Goal: Information Seeking & Learning: Find specific fact

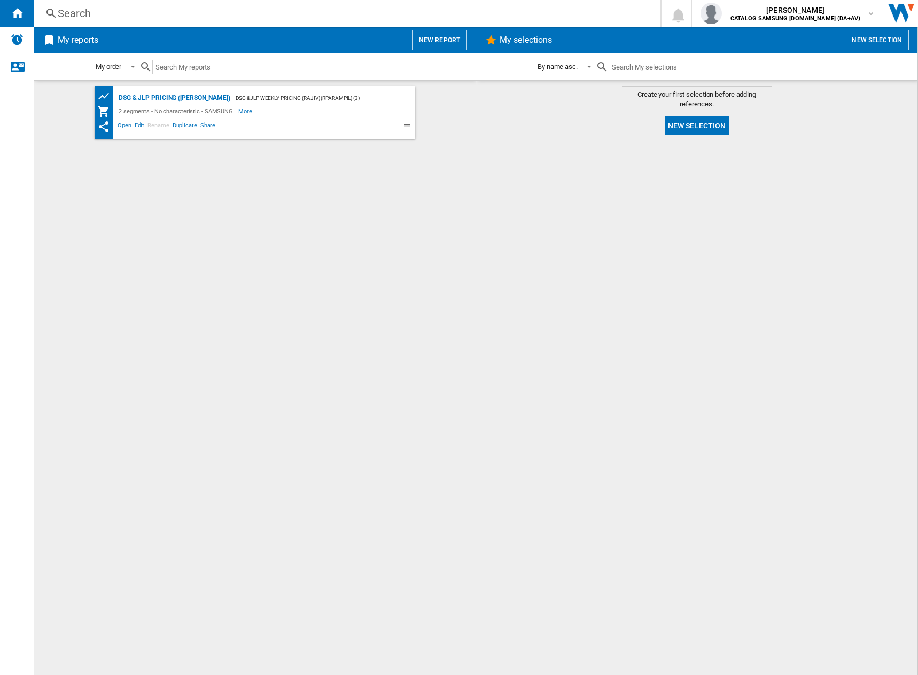
click at [212, 14] on div "Search" at bounding box center [345, 13] width 575 height 15
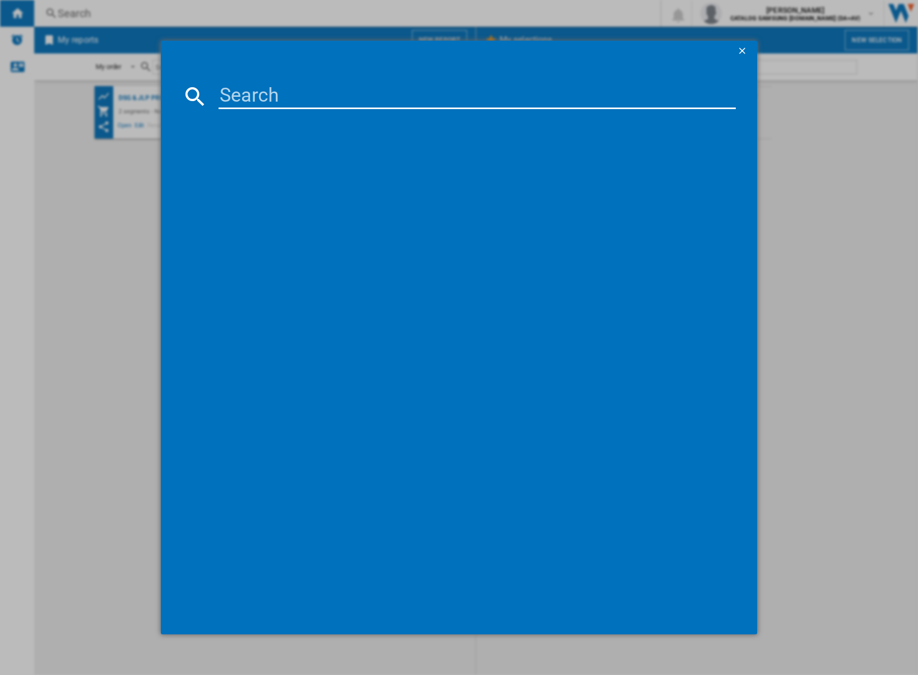
click at [381, 101] on input at bounding box center [478, 96] width 518 height 26
paste input "WD80TA046BX/EU"
type input "WD80TA046BX"
click at [325, 164] on div "SAMSUNG WD80TA046BXEU GRAPHITE" at bounding box center [466, 165] width 507 height 11
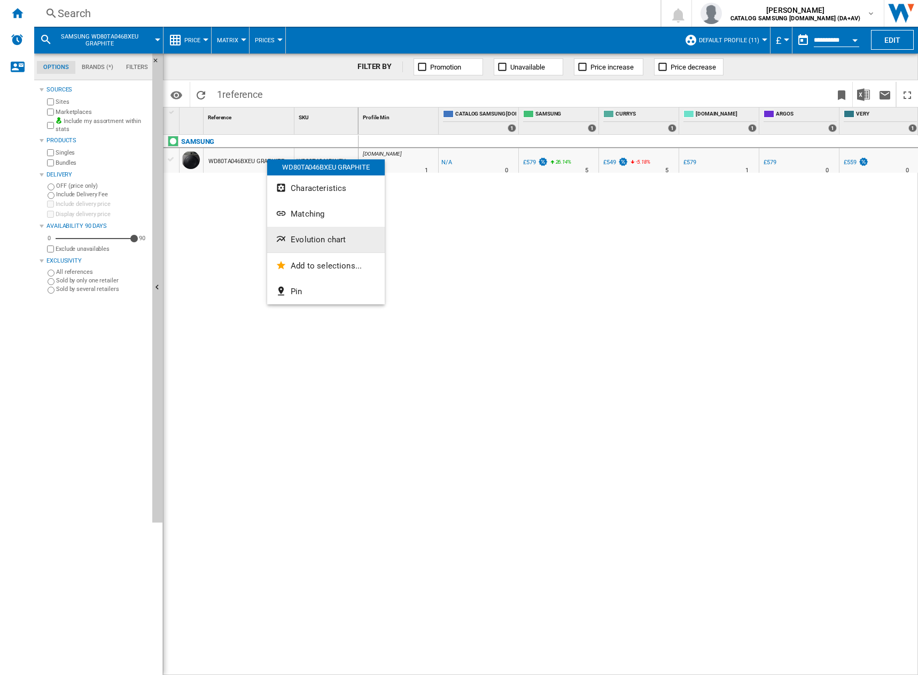
click at [285, 236] on ng-md-icon "Evolution chart" at bounding box center [282, 240] width 13 height 13
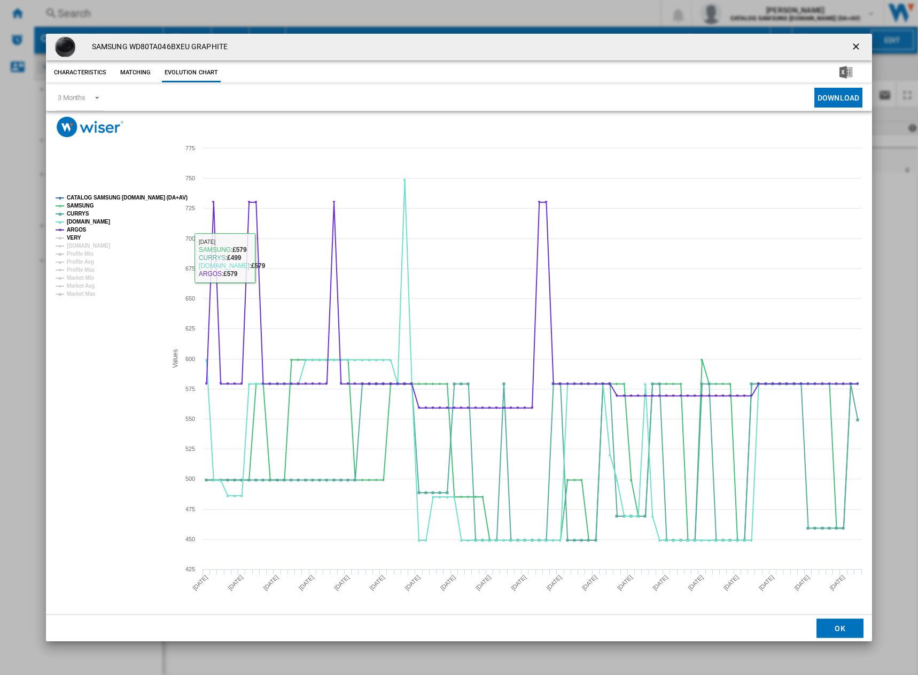
click at [79, 238] on tspan "VERY" at bounding box center [74, 238] width 14 height 6
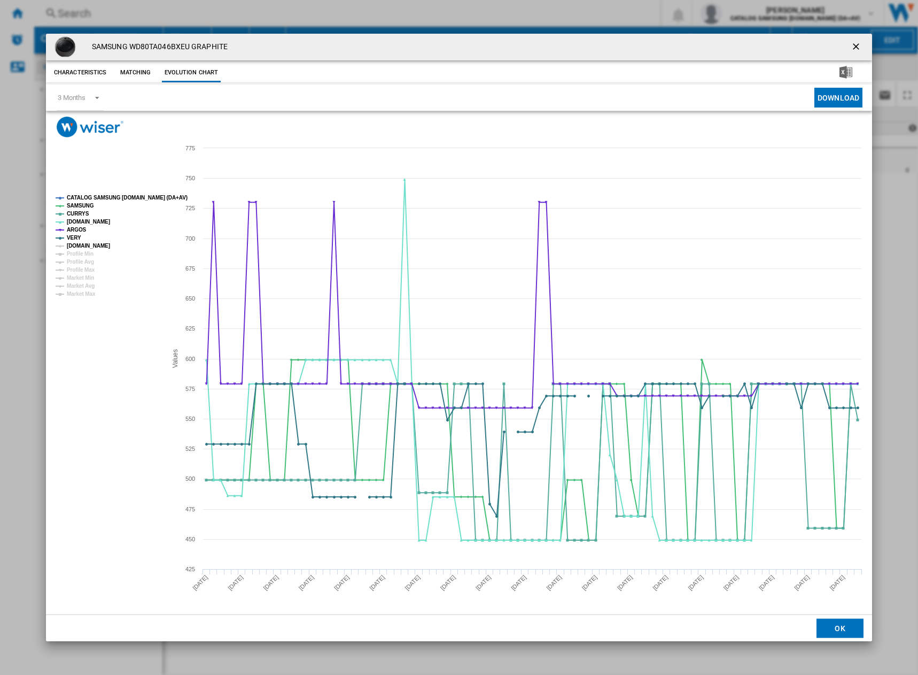
click at [80, 246] on tspan "[DOMAIN_NAME]" at bounding box center [88, 246] width 43 height 6
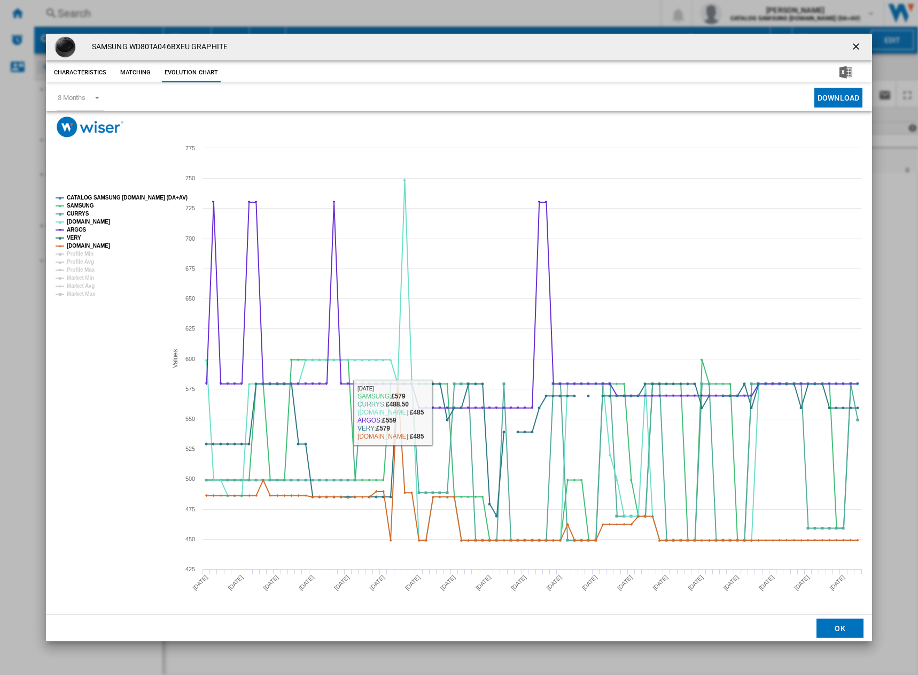
click at [858, 45] on ng-md-icon "getI18NText('BUTTONS.CLOSE_DIALOG')" at bounding box center [857, 47] width 13 height 13
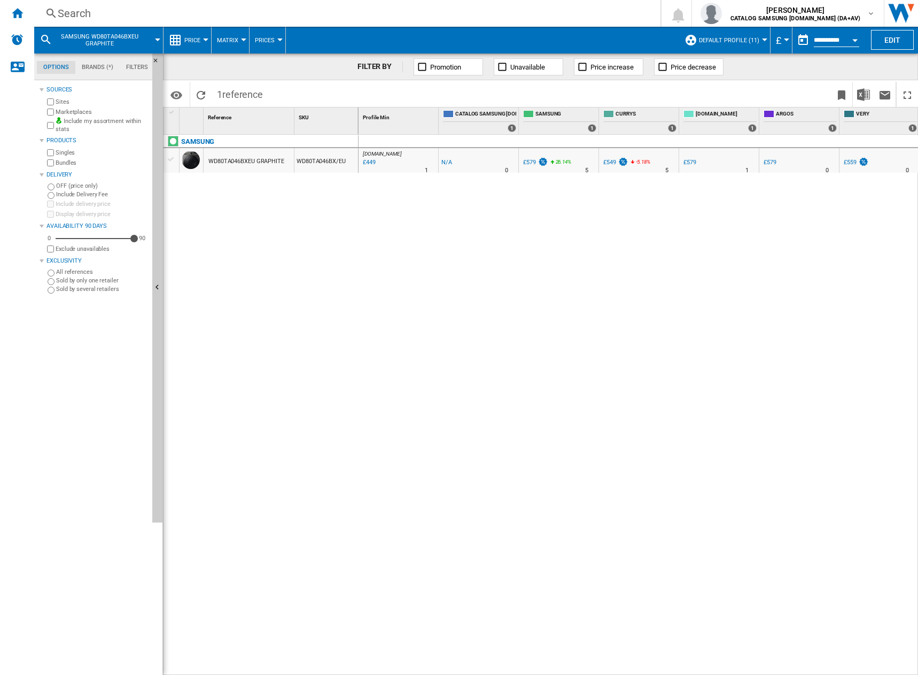
click at [732, 37] on span "Default profile (11)" at bounding box center [729, 40] width 60 height 7
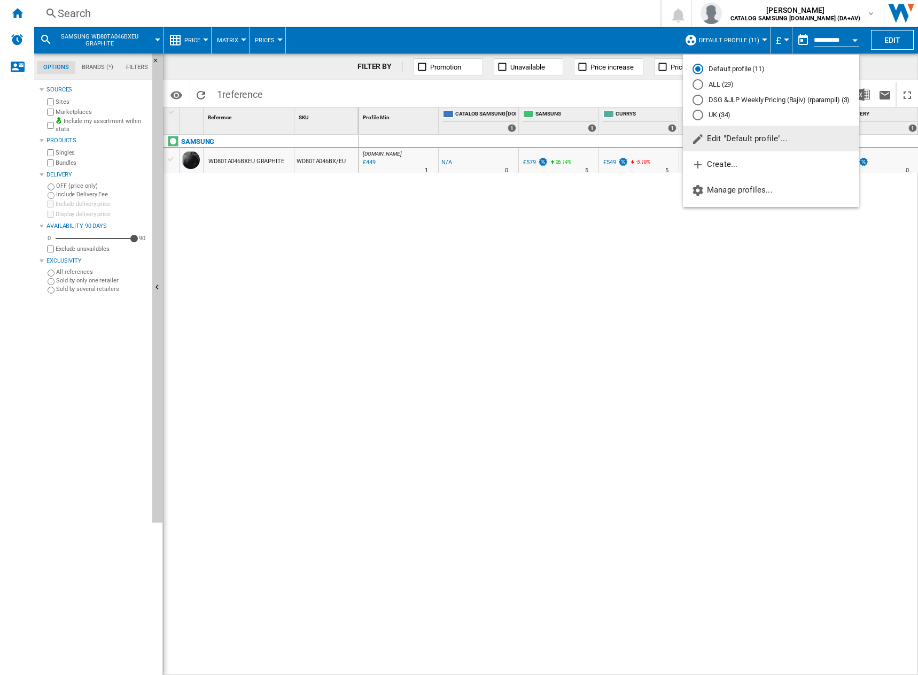
click at [698, 83] on div "ALL (29)" at bounding box center [698, 84] width 11 height 11
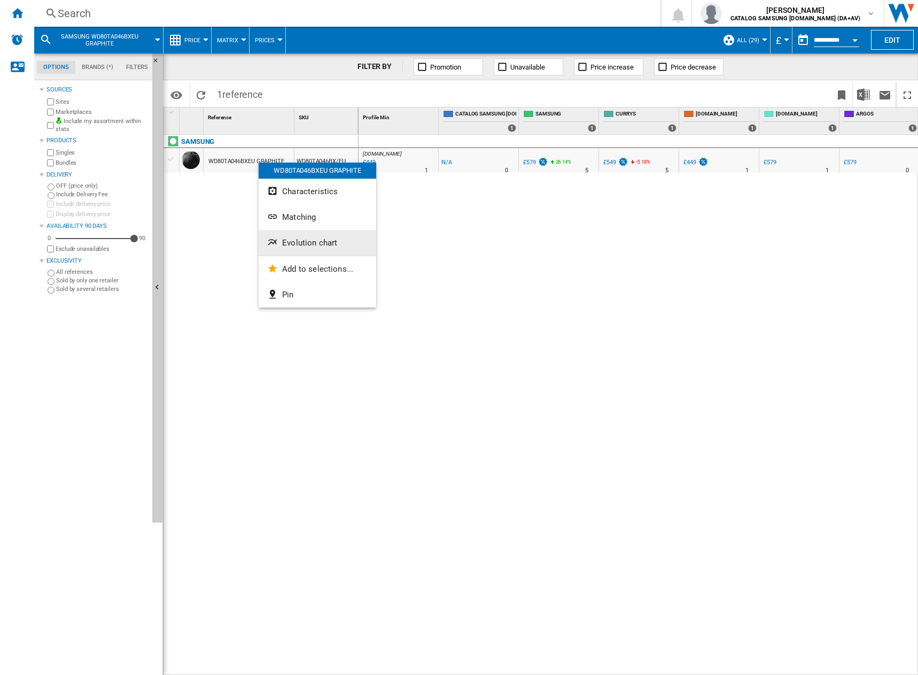
click at [270, 246] on ng-md-icon "Evolution chart" at bounding box center [273, 243] width 13 height 13
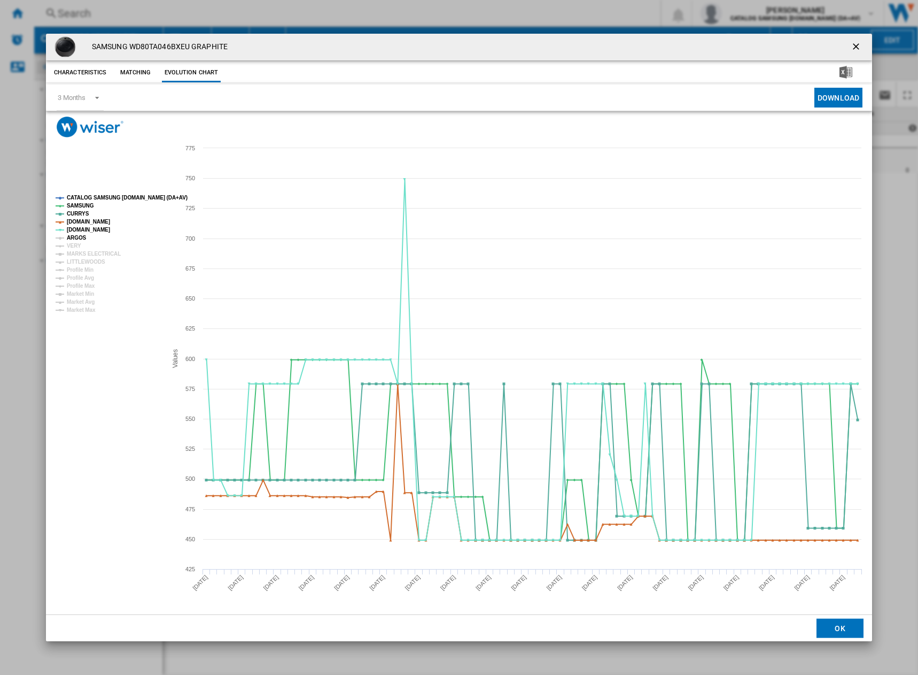
click at [78, 237] on tspan "ARGOS" at bounding box center [77, 238] width 20 height 6
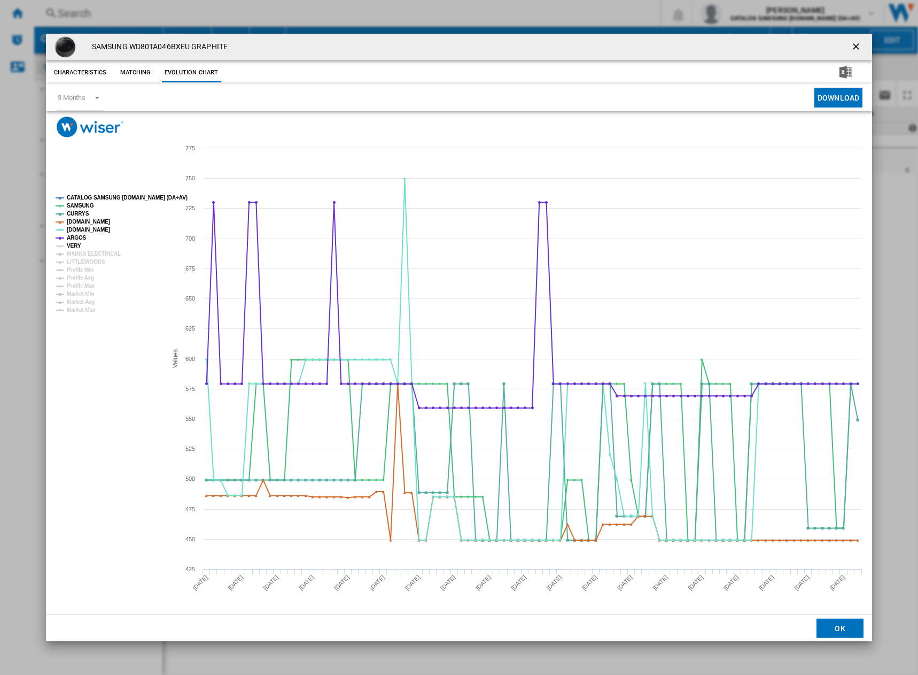
click at [76, 249] on tspan "VERY" at bounding box center [74, 246] width 14 height 6
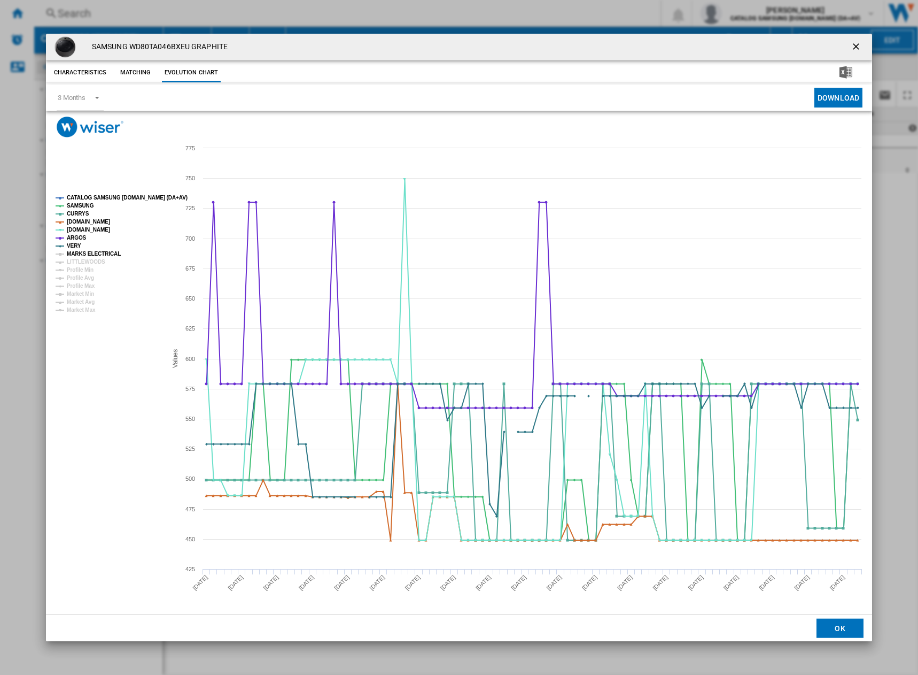
click at [76, 256] on tspan "MARKS ELECTRICAL" at bounding box center [94, 254] width 54 height 6
click at [76, 263] on tspan "LITTLEWOODS" at bounding box center [86, 262] width 38 height 6
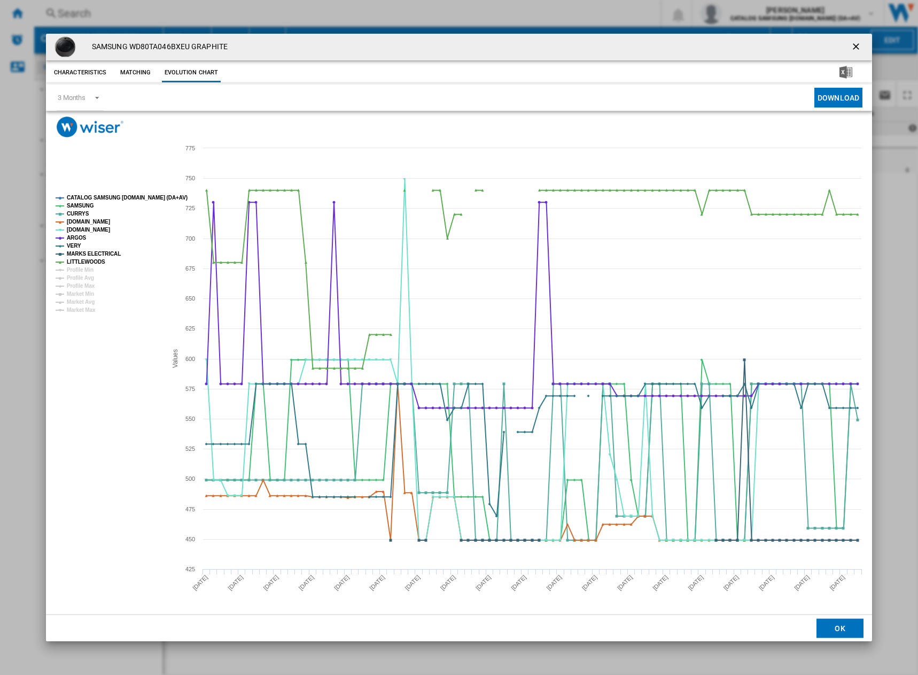
click at [853, 42] on ng-md-icon "getI18NText('BUTTONS.CLOSE_DIALOG')" at bounding box center [857, 47] width 13 height 13
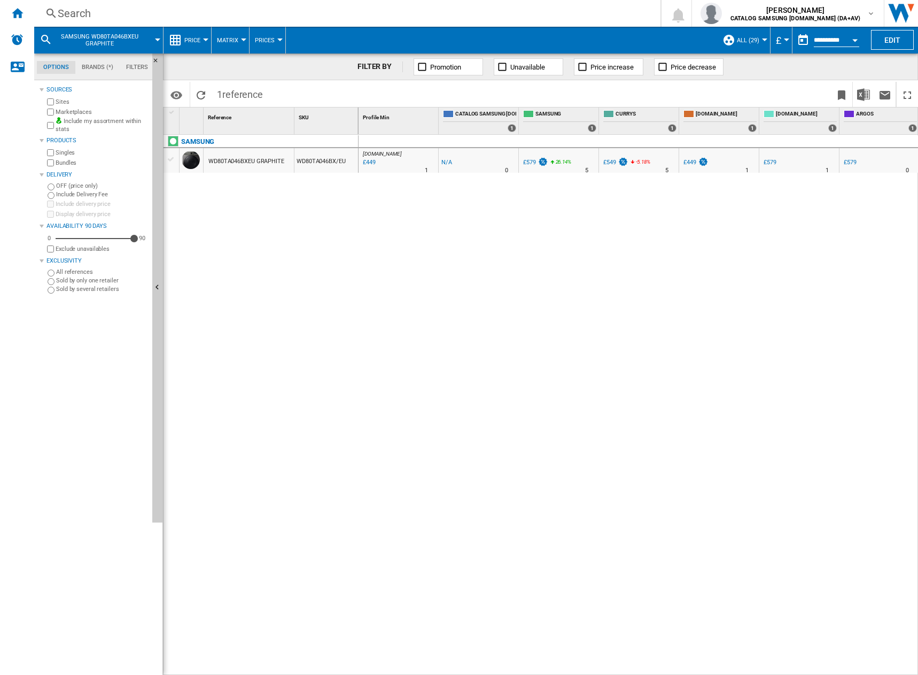
click at [97, 15] on div "Search" at bounding box center [345, 13] width 575 height 15
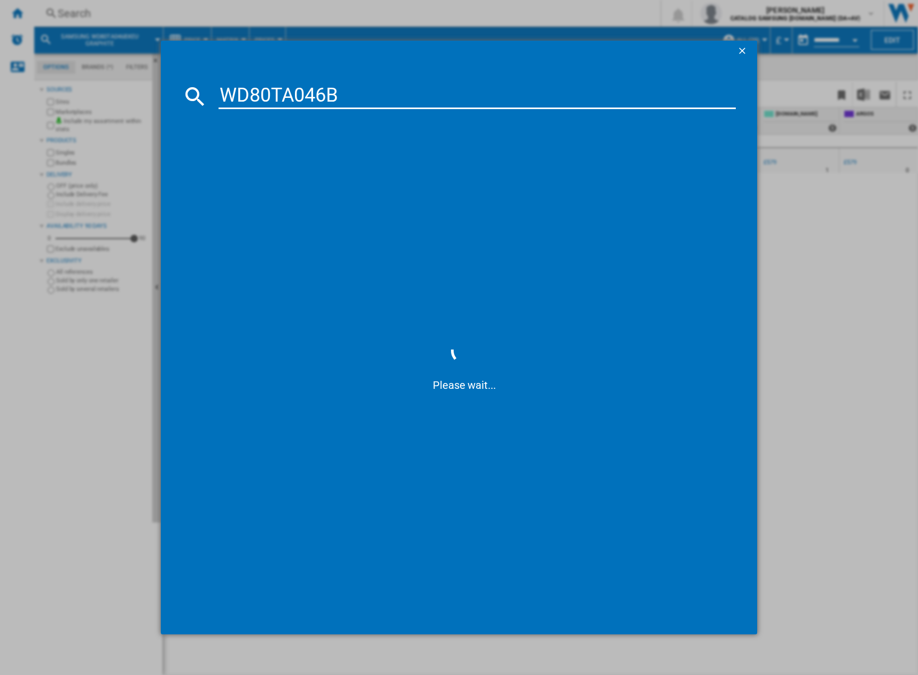
type input "WD80TA046BE"
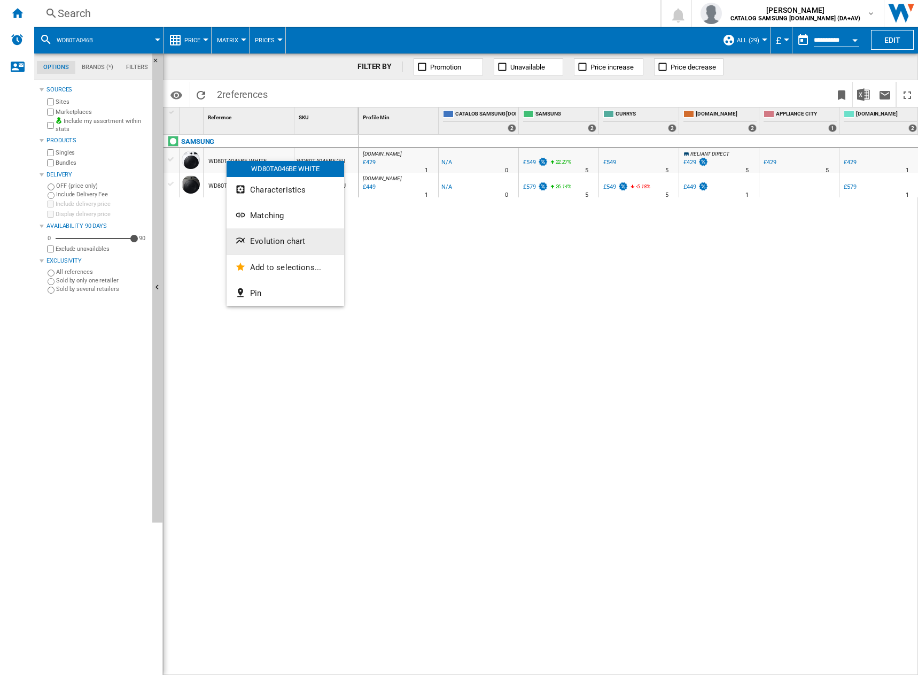
click at [246, 238] on ng-md-icon "Evolution chart" at bounding box center [241, 241] width 13 height 13
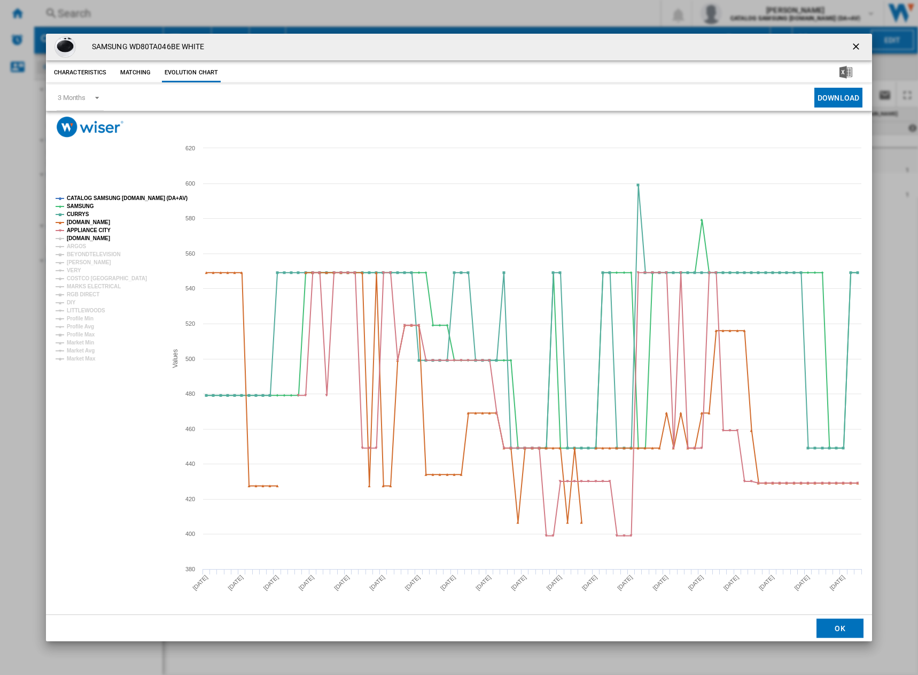
click at [75, 236] on tspan "[DOMAIN_NAME]" at bounding box center [88, 238] width 43 height 6
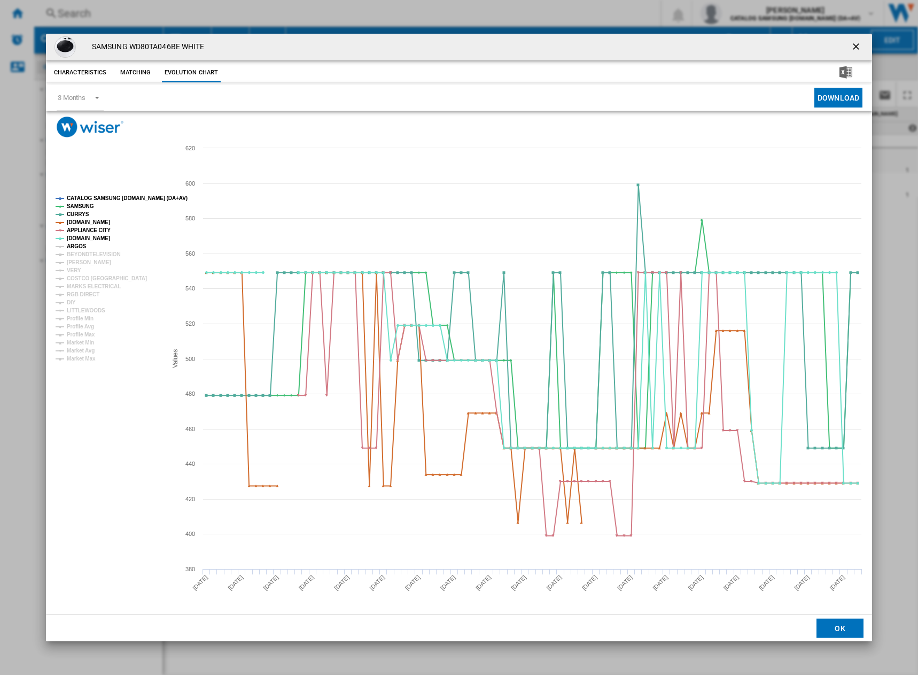
click at [75, 245] on tspan "ARGOS" at bounding box center [77, 246] width 20 height 6
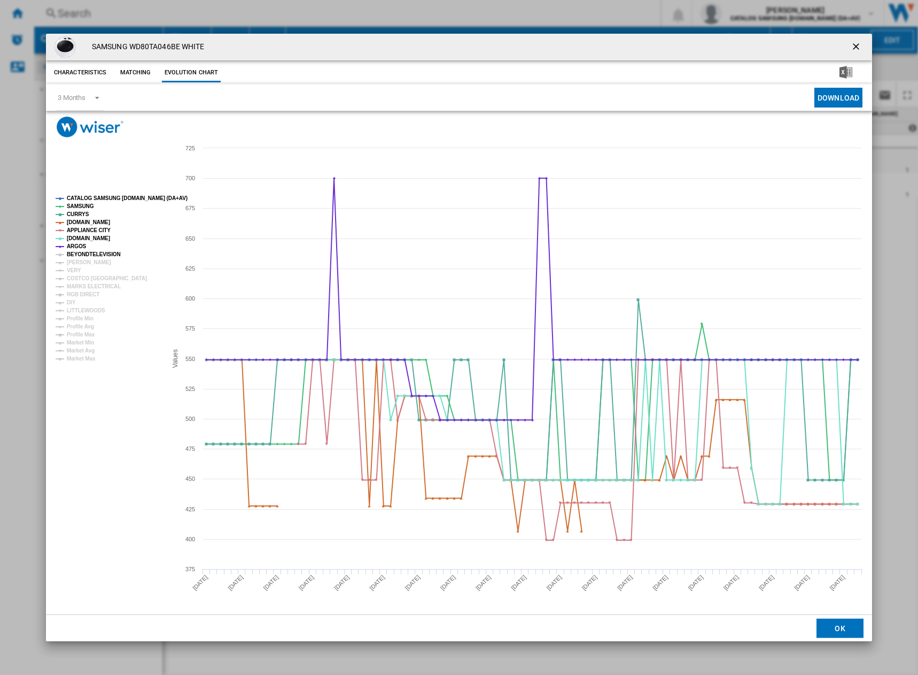
click at [73, 259] on tspan "[PERSON_NAME]" at bounding box center [89, 262] width 44 height 6
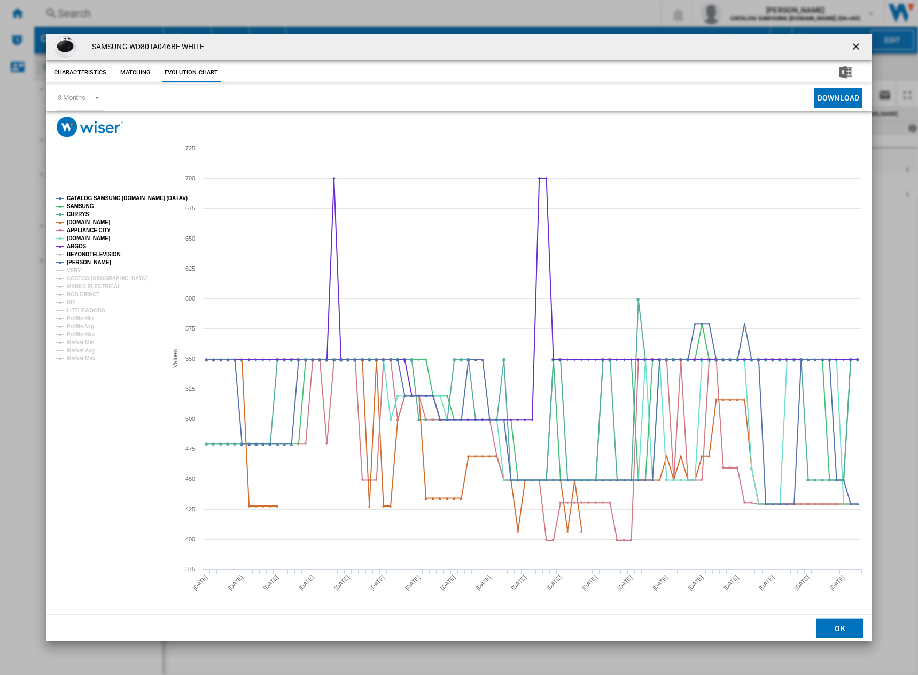
click at [78, 254] on tspan "BEYONDTELEVISION" at bounding box center [94, 254] width 54 height 6
click at [75, 272] on tspan "VERY" at bounding box center [74, 270] width 14 height 6
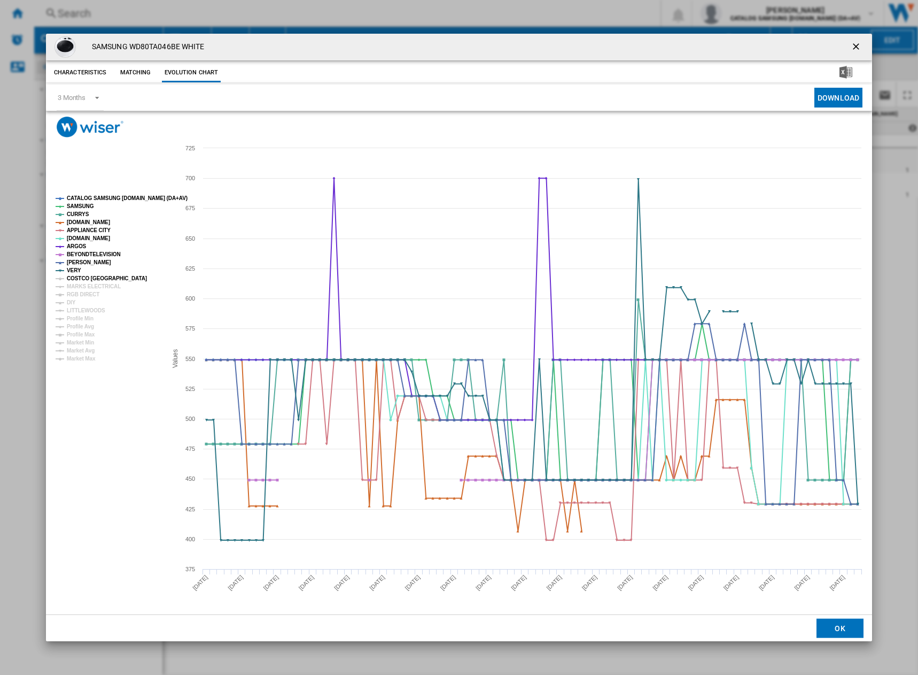
click at [75, 281] on tspan "COSTCO [GEOGRAPHIC_DATA]" at bounding box center [107, 278] width 80 height 6
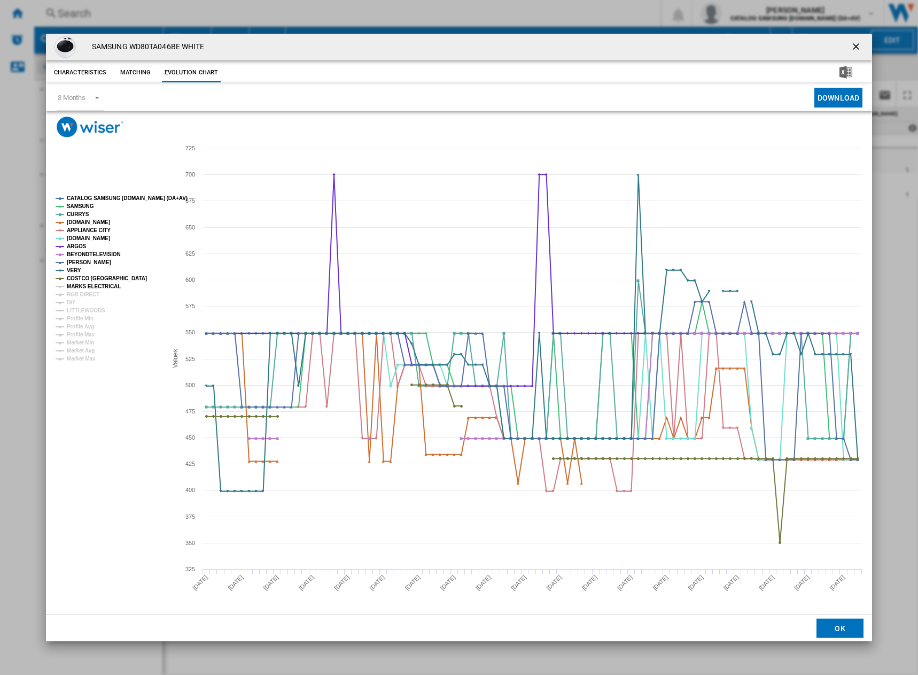
click at [73, 289] on tspan "MARKS ELECTRICAL" at bounding box center [94, 286] width 54 height 6
click at [73, 295] on tspan "RGB DIRECT" at bounding box center [83, 294] width 33 height 6
click at [71, 302] on tspan "DIY" at bounding box center [71, 302] width 9 height 6
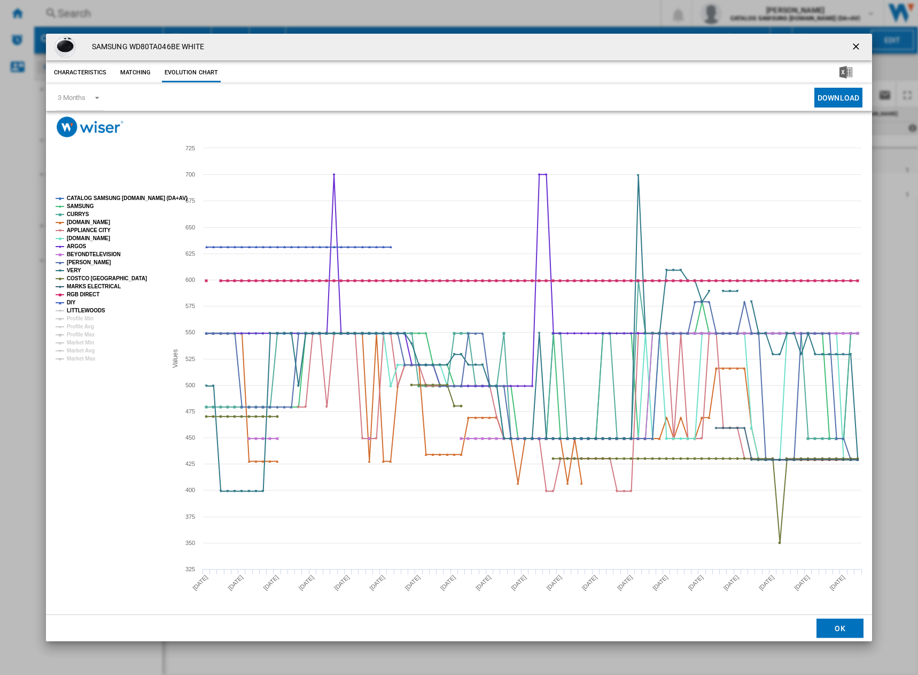
click at [72, 313] on tspan "LITTLEWOODS" at bounding box center [86, 310] width 38 height 6
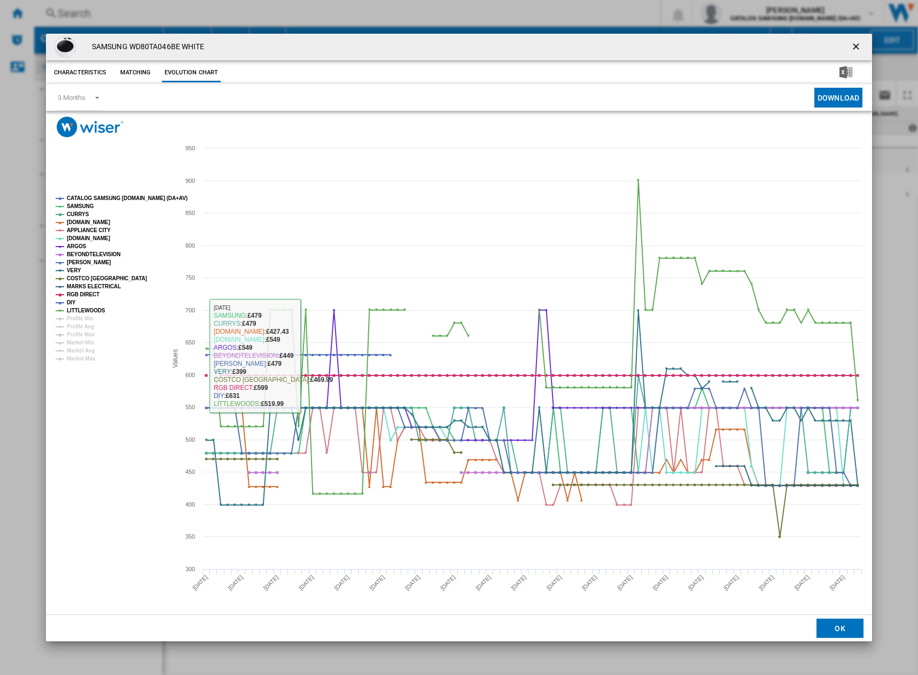
click at [127, 420] on rect "Product popup" at bounding box center [459, 375] width 827 height 477
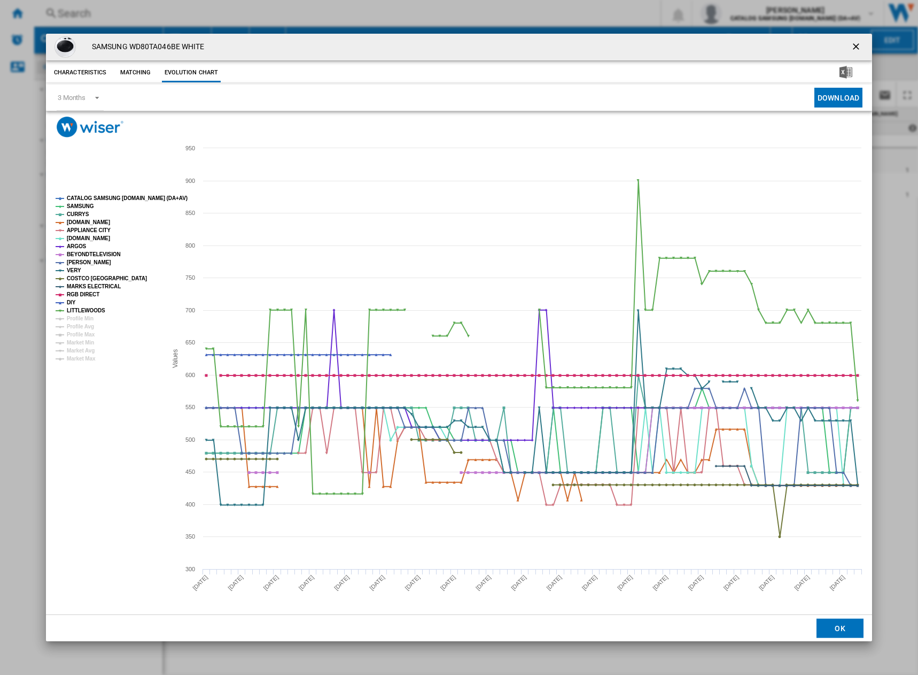
click at [107, 546] on rect "Product popup" at bounding box center [459, 375] width 827 height 477
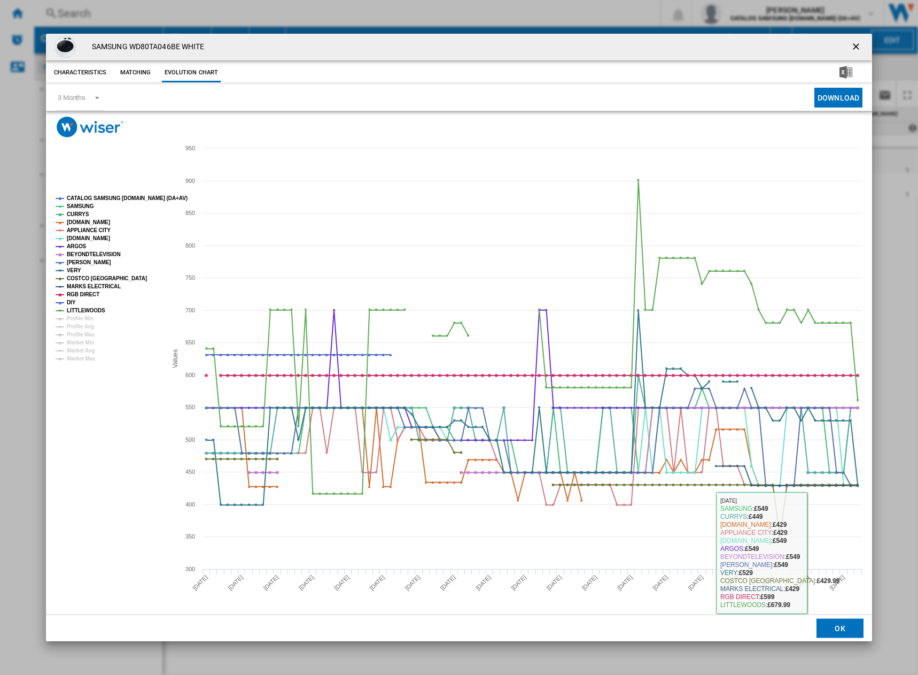
click at [902, 608] on div "SAMSUNG WD80TA046BE WHITE Characteristics Matching Evolution chart price -£1 de…" at bounding box center [459, 337] width 918 height 675
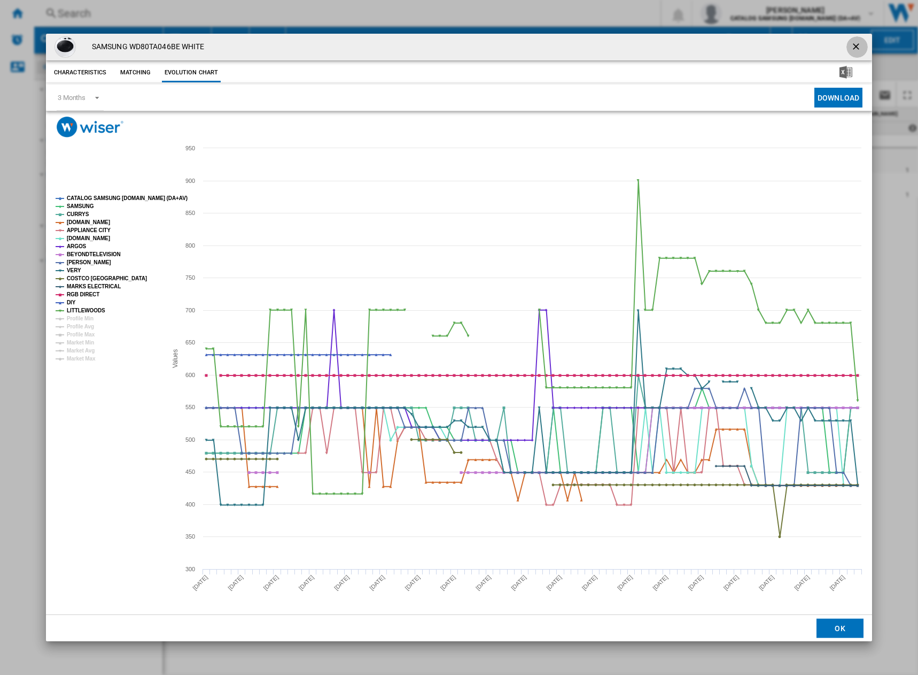
click at [855, 51] on ng-md-icon "getI18NText('BUTTONS.CLOSE_DIALOG')" at bounding box center [857, 47] width 13 height 13
